Goal: Task Accomplishment & Management: Complete application form

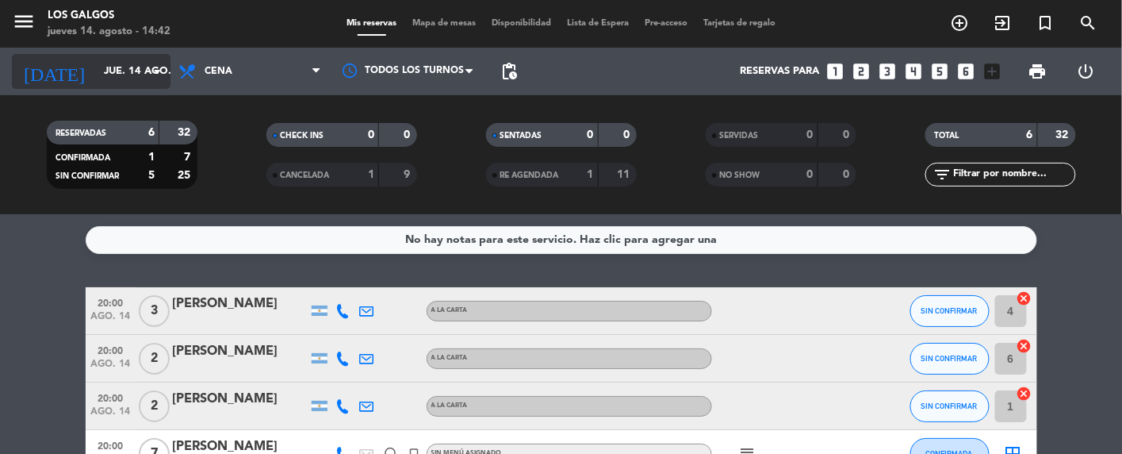
click at [158, 66] on icon "arrow_drop_down" at bounding box center [157, 71] width 19 height 19
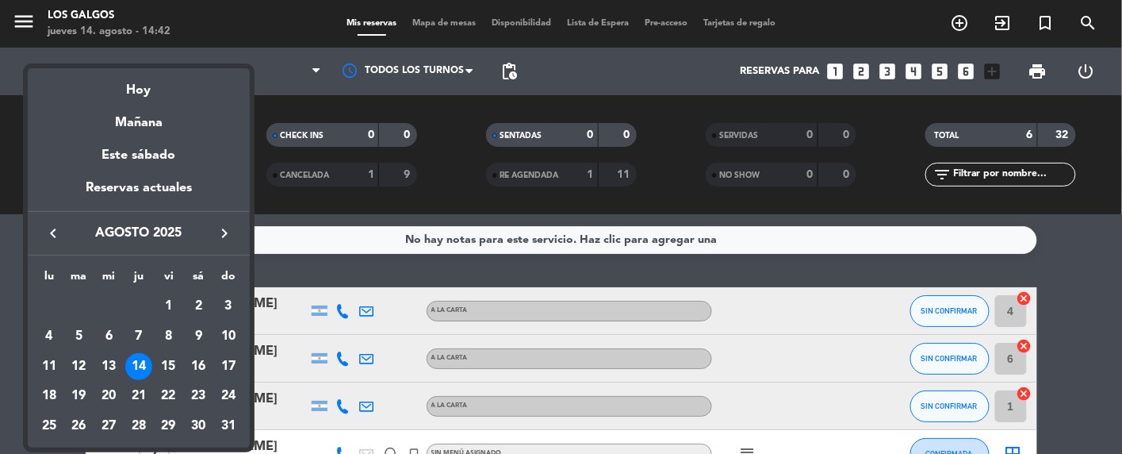
click at [140, 362] on div "14" at bounding box center [138, 366] width 27 height 27
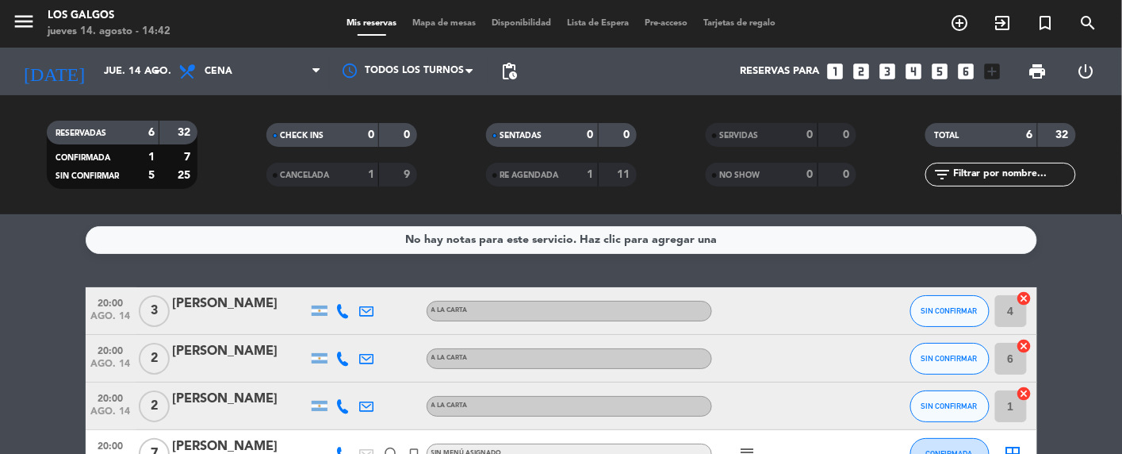
click at [864, 63] on icon "looks_two" at bounding box center [861, 71] width 21 height 21
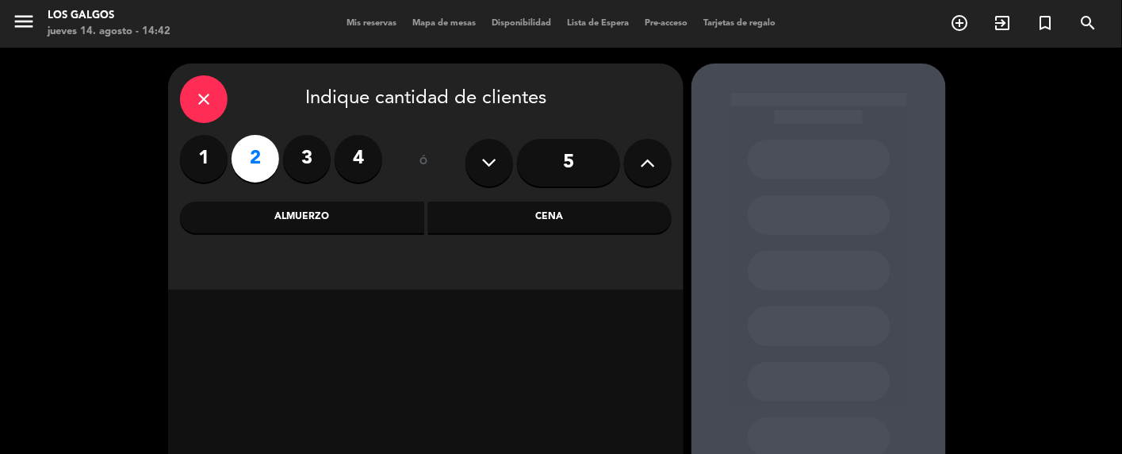
drag, startPoint x: 524, startPoint y: 207, endPoint x: 504, endPoint y: 209, distance: 19.9
click at [526, 209] on div "Cena" at bounding box center [550, 217] width 244 height 32
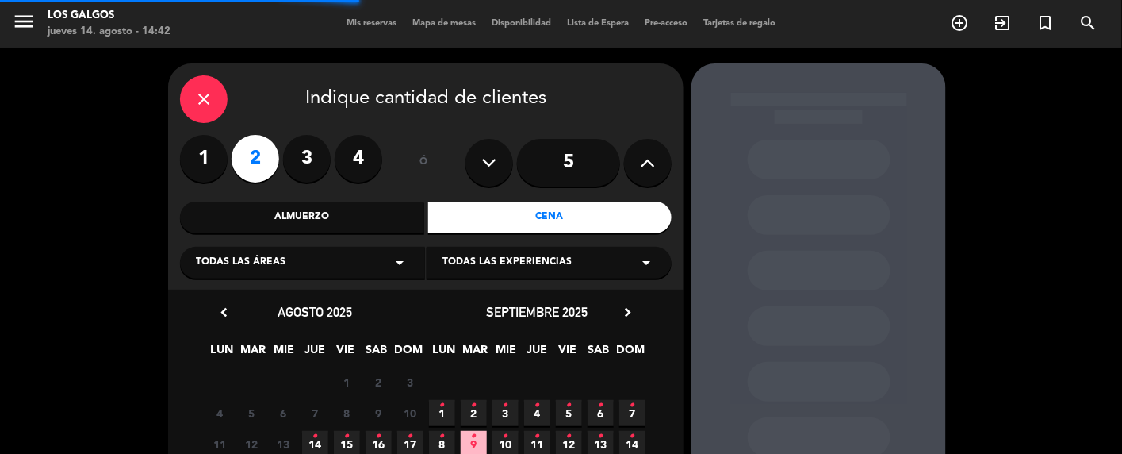
click at [377, 259] on div "Todas las áreas arrow_drop_down" at bounding box center [302, 263] width 245 height 32
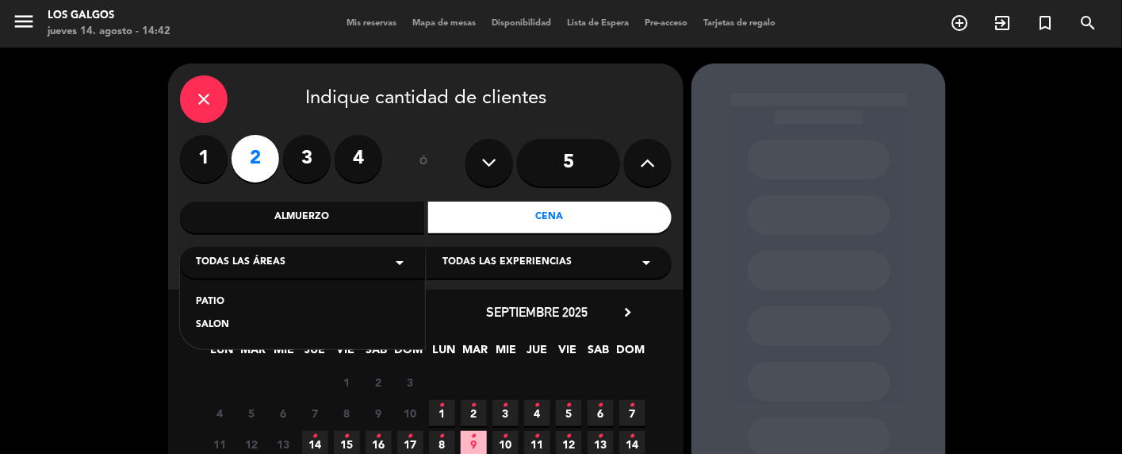
click at [213, 323] on div "SALON" at bounding box center [302, 325] width 213 height 16
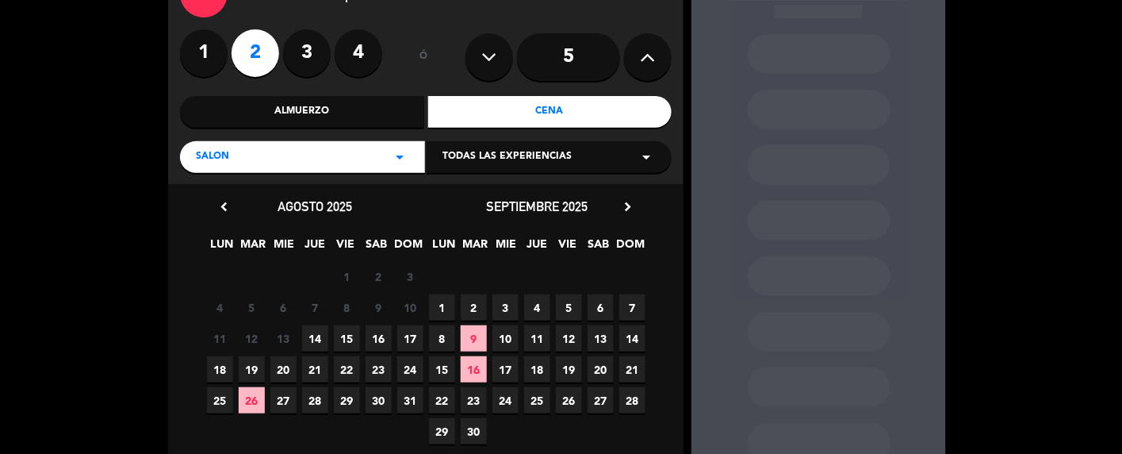
click at [314, 334] on span "14" at bounding box center [315, 338] width 26 height 26
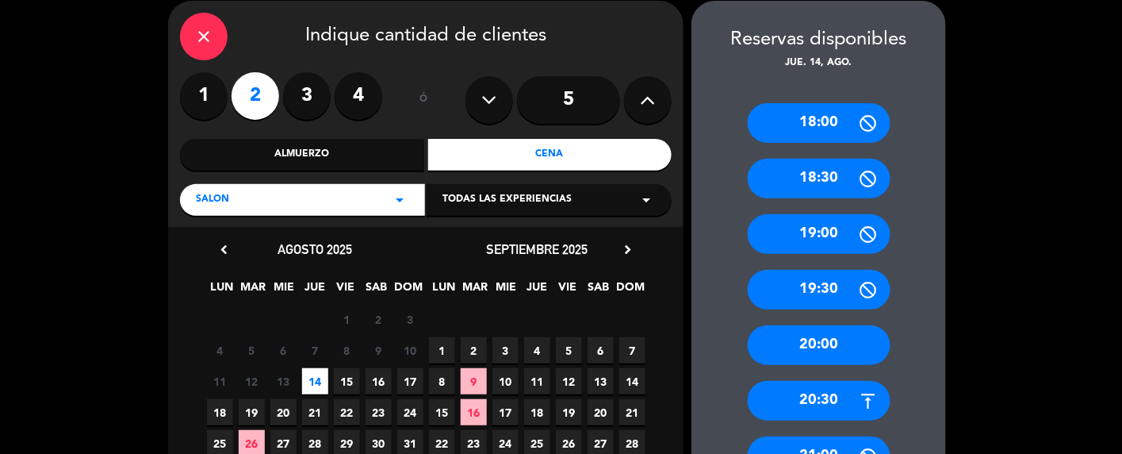
click at [828, 282] on div "19:30" at bounding box center [819, 290] width 143 height 40
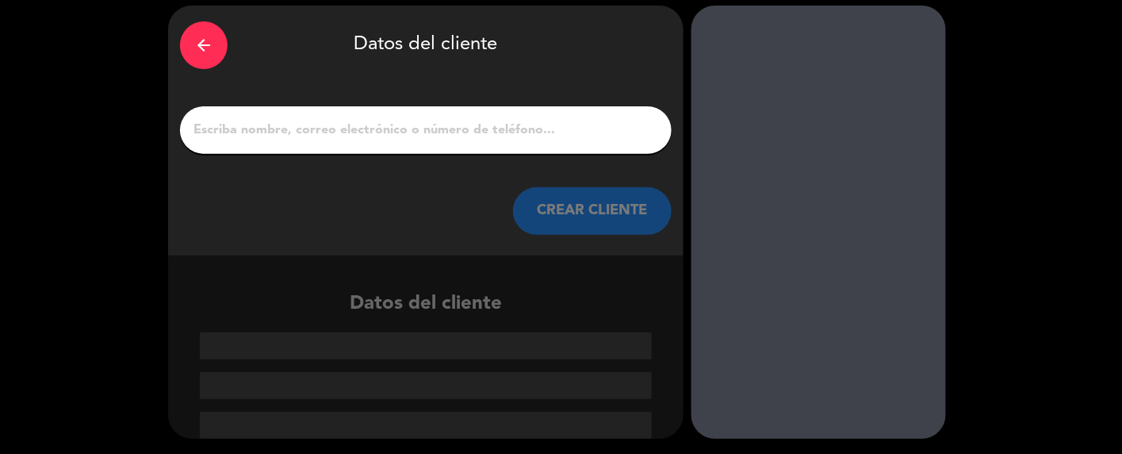
click at [411, 132] on input "1" at bounding box center [426, 130] width 468 height 22
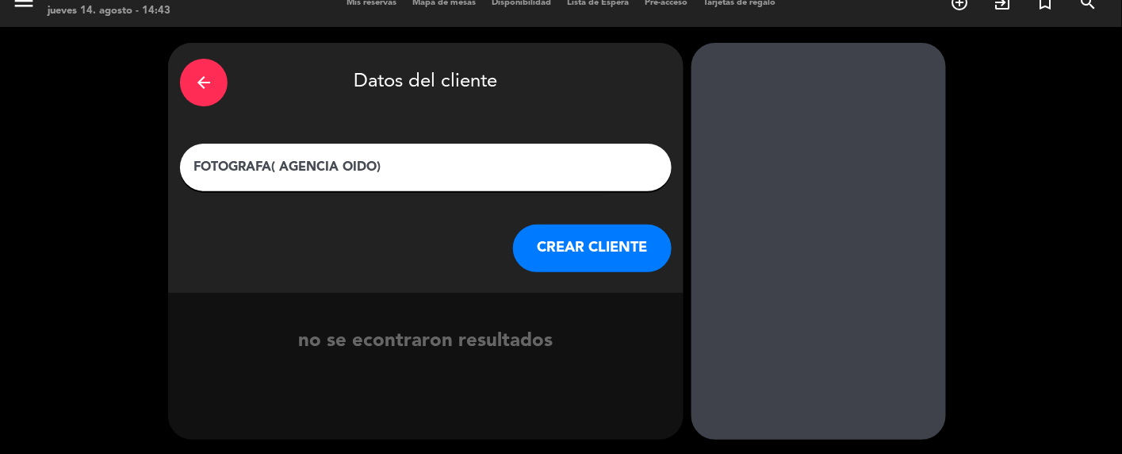
type input "FOTOGRAFA( AGENCIA OIDO)"
click at [619, 243] on button "CREAR CLIENTE" at bounding box center [592, 248] width 159 height 48
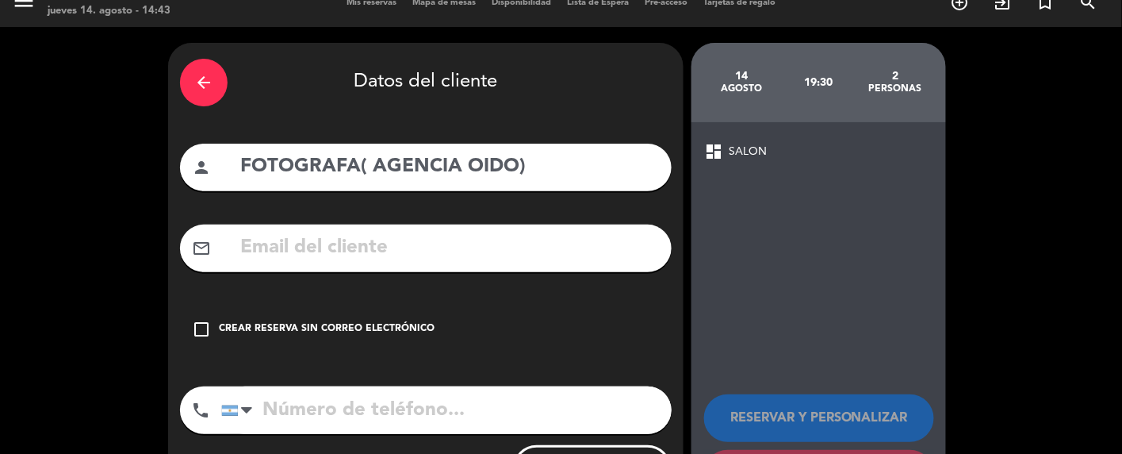
click at [201, 331] on icon "check_box_outline_blank" at bounding box center [201, 329] width 19 height 19
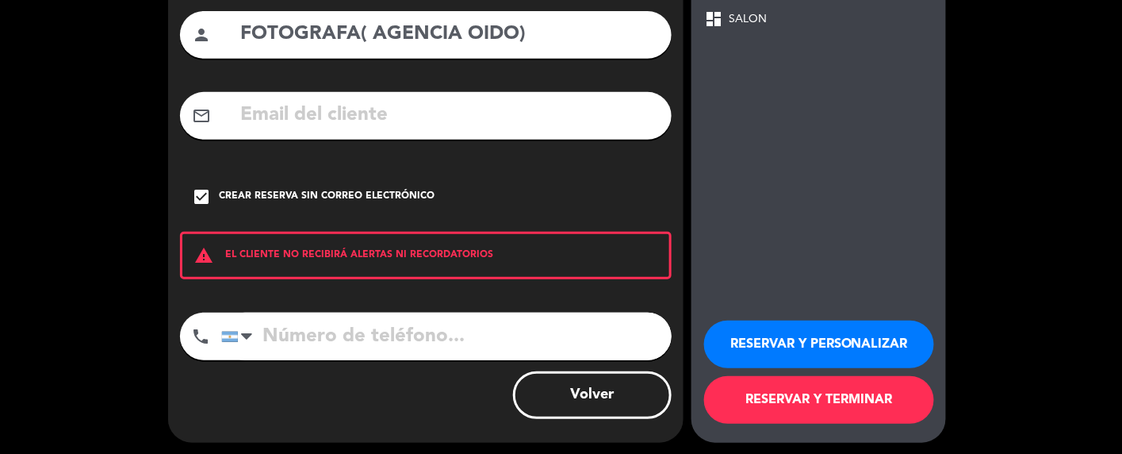
scroll to position [156, 0]
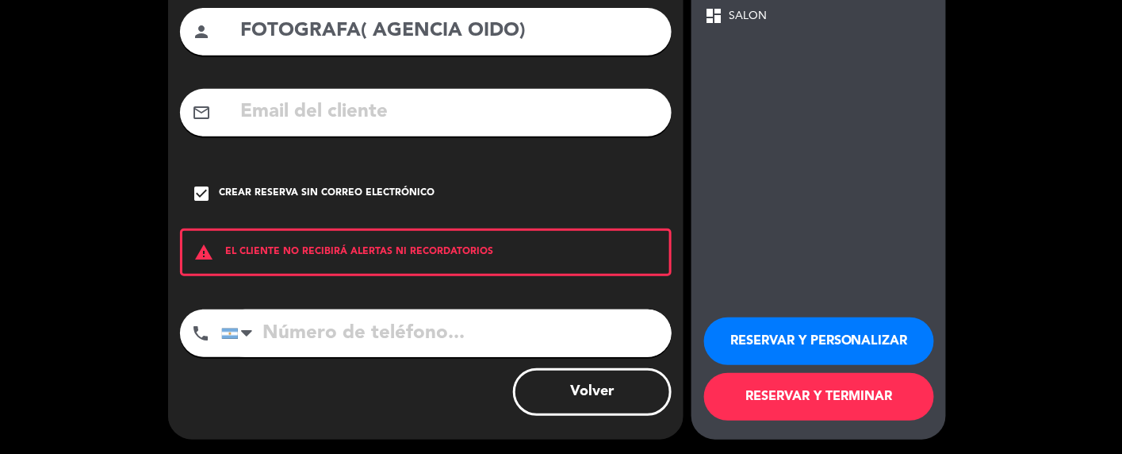
click at [822, 394] on button "RESERVAR Y TERMINAR" at bounding box center [819, 397] width 230 height 48
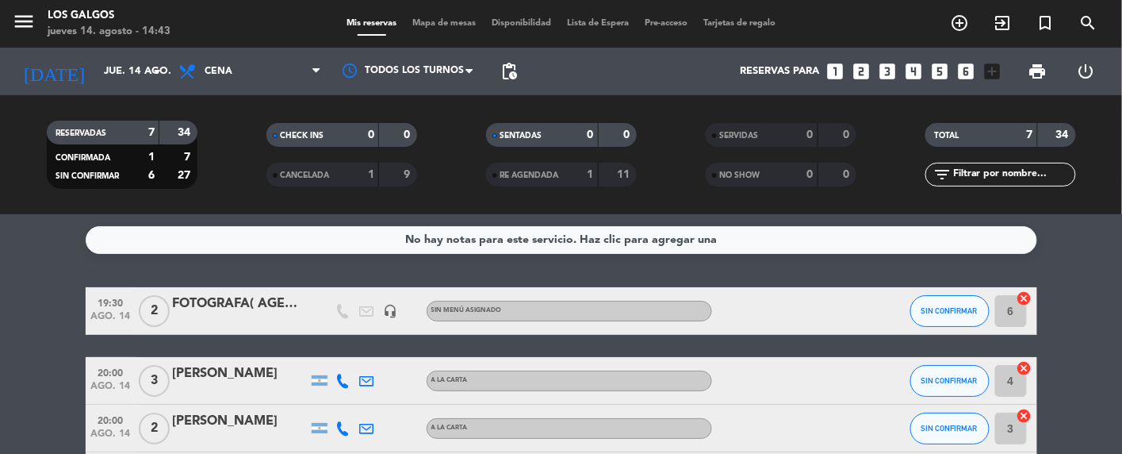
click at [209, 305] on div "FOTOGRAFA( AGENCIA OIDO)" at bounding box center [240, 303] width 135 height 21
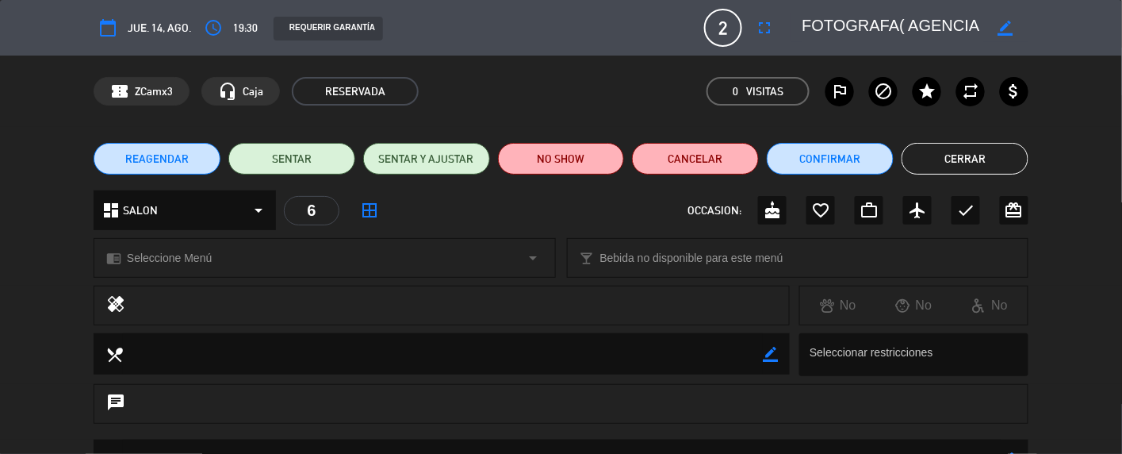
click at [994, 166] on button "Cerrar" at bounding box center [965, 159] width 127 height 32
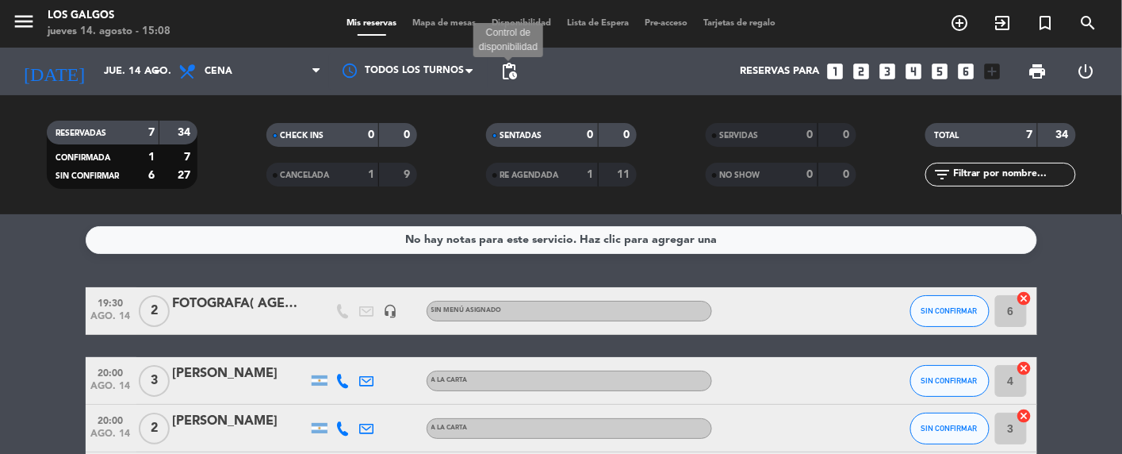
click at [504, 63] on span "pending_actions" at bounding box center [509, 71] width 19 height 19
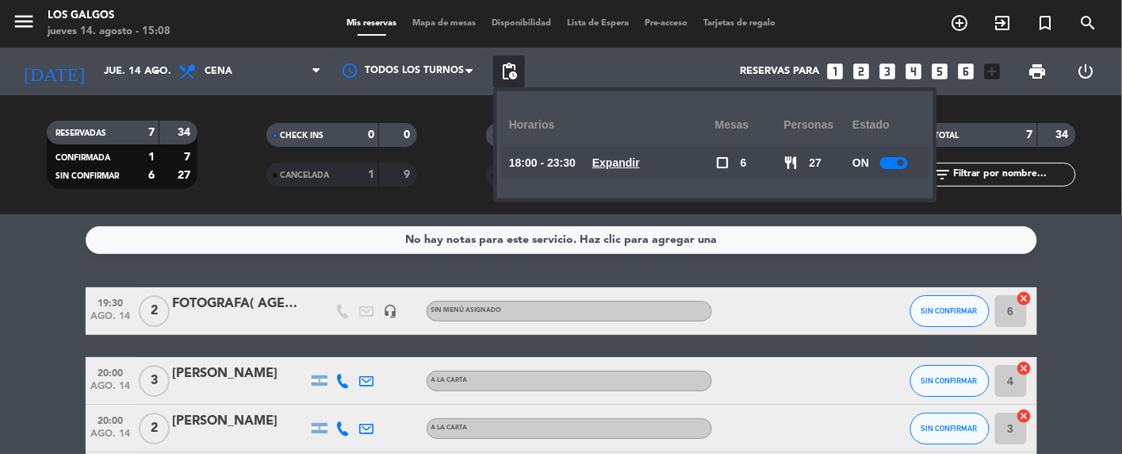
click at [887, 165] on div at bounding box center [894, 163] width 28 height 12
